Goal: Task Accomplishment & Management: Complete application form

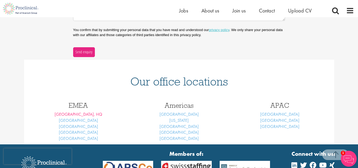
scroll to position [177, 0]
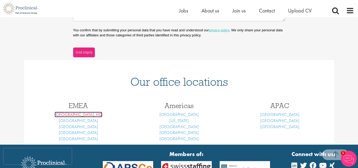
click at [84, 113] on link "[GEOGRAPHIC_DATA], HQ" at bounding box center [79, 115] width 48 height 6
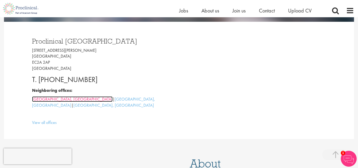
click at [45, 99] on link "Cambridge, UK" at bounding box center [72, 99] width 81 height 6
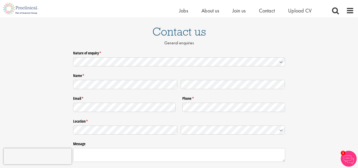
scroll to position [29, 0]
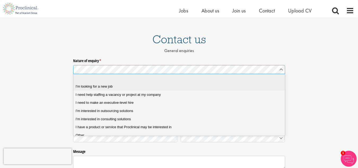
click at [161, 86] on div "I'm looking for a new job" at bounding box center [181, 86] width 211 height 5
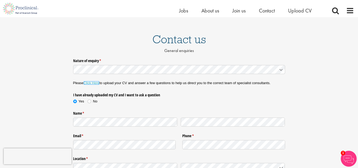
click at [95, 82] on link "Click Here" at bounding box center [92, 83] width 16 height 4
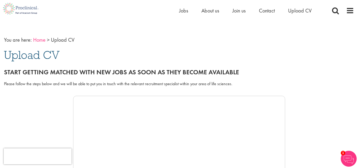
scroll to position [13, 0]
click at [41, 40] on link "Home" at bounding box center [39, 40] width 12 height 7
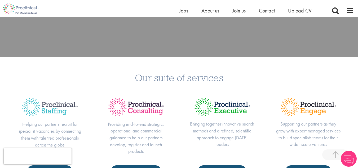
scroll to position [151, 0]
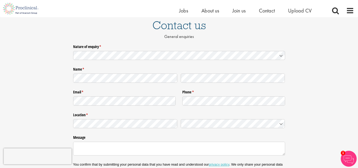
scroll to position [39, 0]
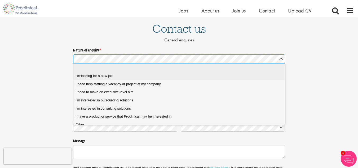
click at [107, 75] on span "I'm looking for a new job" at bounding box center [94, 75] width 37 height 5
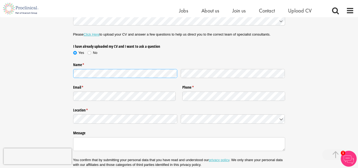
scroll to position [88, 0]
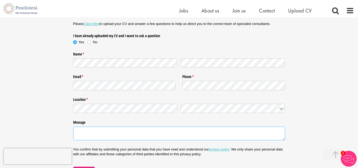
click at [100, 132] on textarea "Message" at bounding box center [179, 133] width 212 height 14
click at [117, 134] on textarea "Message" at bounding box center [179, 133] width 212 height 14
paste textarea "I’m Suwetha, and I came across your LinkedIn profile. I noticed that you help c…"
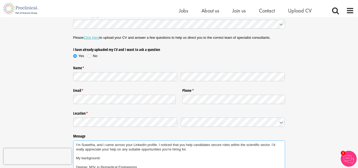
scroll to position [74, 0]
drag, startPoint x: 270, startPoint y: 146, endPoint x: 266, endPoint y: 146, distance: 3.7
click at [266, 146] on textarea "I’m Suwetha, and I came across your LinkedIn profile. I noticed that you help c…" at bounding box center [179, 161] width 212 height 41
click at [236, 156] on textarea "I’m Suwetha, and I came across your LinkedIn profile. I noticed that you help c…" at bounding box center [179, 161] width 212 height 41
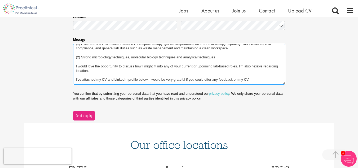
scroll to position [171, 0]
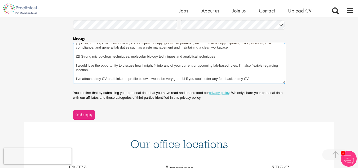
drag, startPoint x: 255, startPoint y: 77, endPoint x: 71, endPoint y: 77, distance: 184.5
click at [71, 77] on div "Nature of enquiry * (required) Please Click Here to upload your CV and answer a…" at bounding box center [179, 17] width 358 height 206
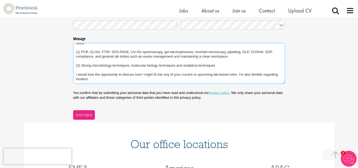
scroll to position [54, 0]
paste textarea "I’m Suwetha, and I came across your LinkedIn profile. I noticed that you help c…"
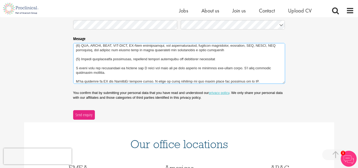
scroll to position [143, 0]
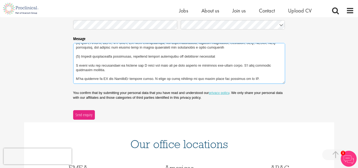
drag, startPoint x: 149, startPoint y: 81, endPoint x: 19, endPoint y: 79, distance: 129.7
click at [19, 79] on div "Nature of enquiry * (required) Please Click Here to upload your CV and answer a…" at bounding box center [179, 17] width 358 height 206
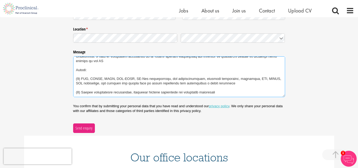
scroll to position [51, 0]
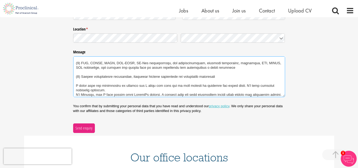
drag, startPoint x: 76, startPoint y: 60, endPoint x: 147, endPoint y: 90, distance: 77.0
click at [147, 90] on textarea "Message" at bounding box center [179, 76] width 212 height 41
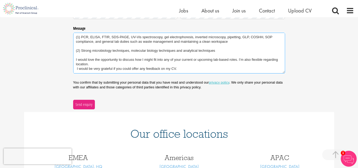
scroll to position [183, 0]
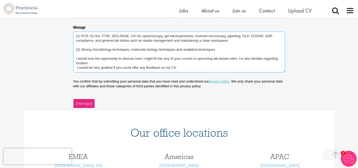
type textarea "I’m Suwetha, and I came across your LinkedIn profile. I noticed that you help c…"
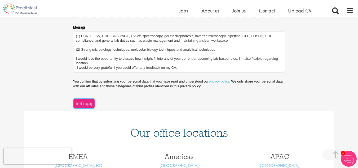
click at [89, 101] on span "Send enquiry" at bounding box center [83, 103] width 17 height 6
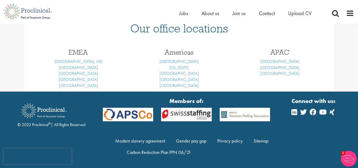
scroll to position [8, 0]
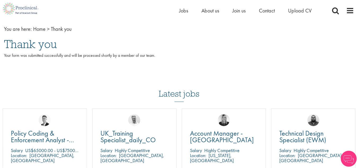
scroll to position [85, 0]
